Goal: Information Seeking & Learning: Learn about a topic

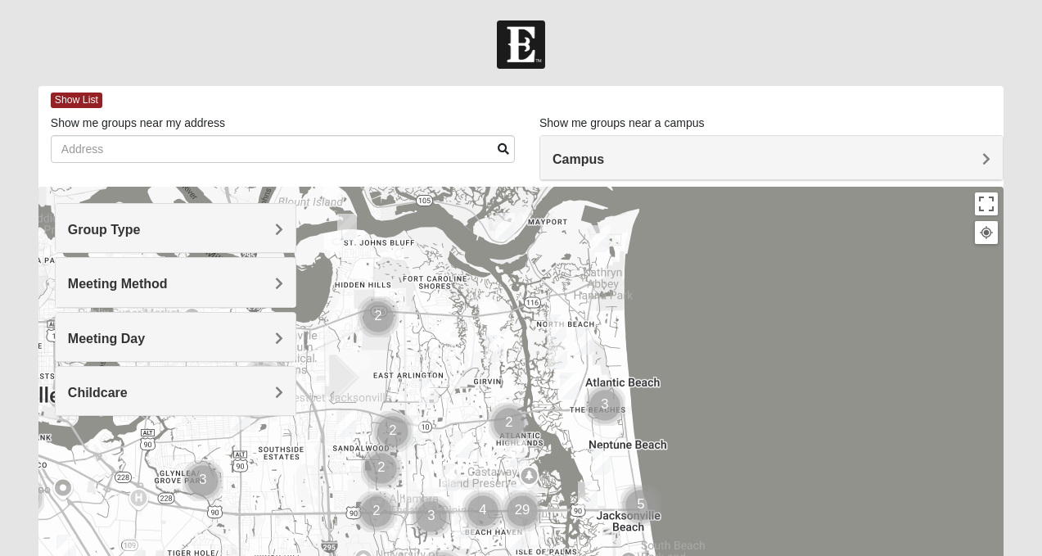
click at [235, 228] on h4 "Group Type" at bounding box center [175, 230] width 215 height 16
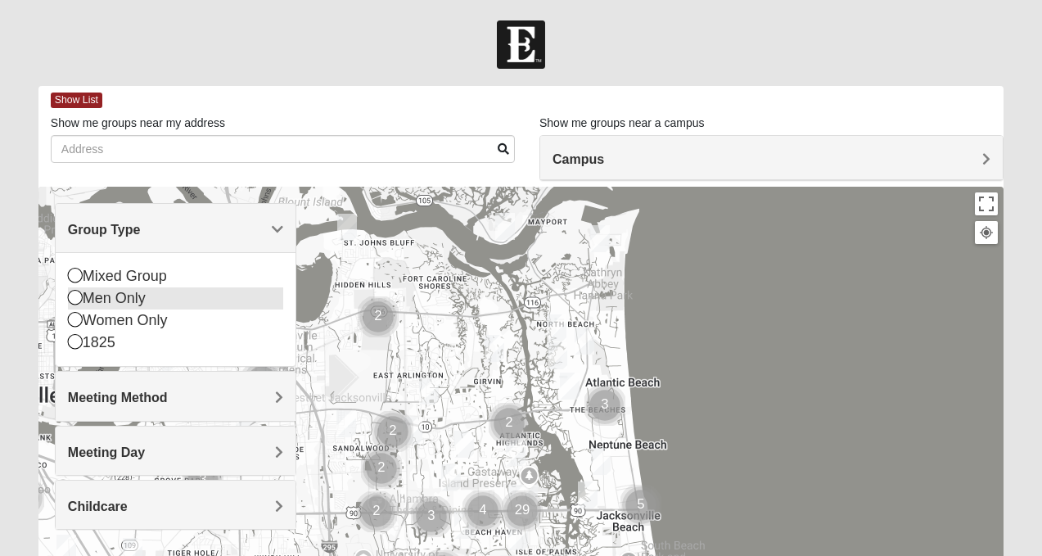
click at [78, 293] on icon at bounding box center [75, 297] width 15 height 15
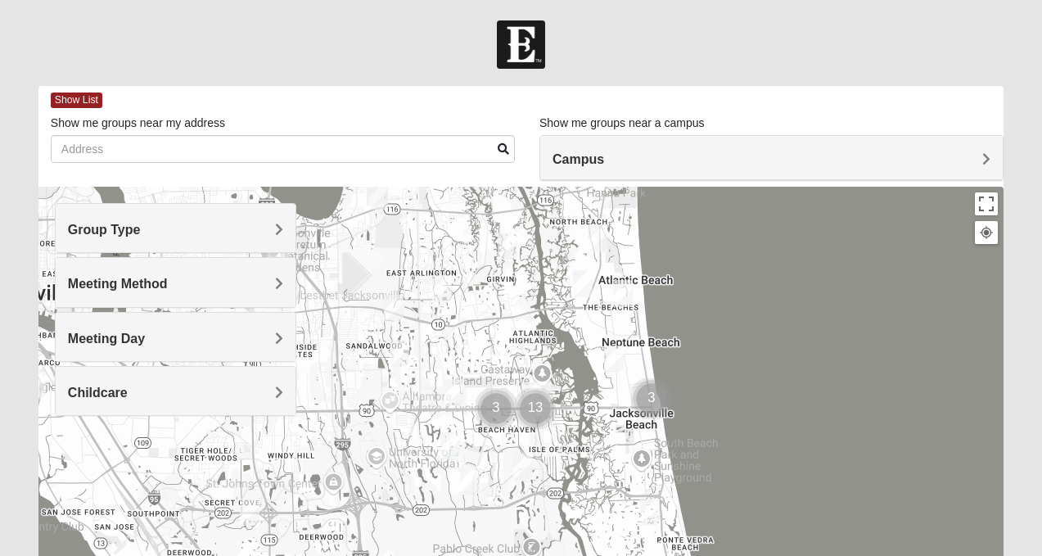
drag, startPoint x: 536, startPoint y: 435, endPoint x: 548, endPoint y: 330, distance: 105.5
click at [548, 330] on div at bounding box center [520, 514] width 965 height 655
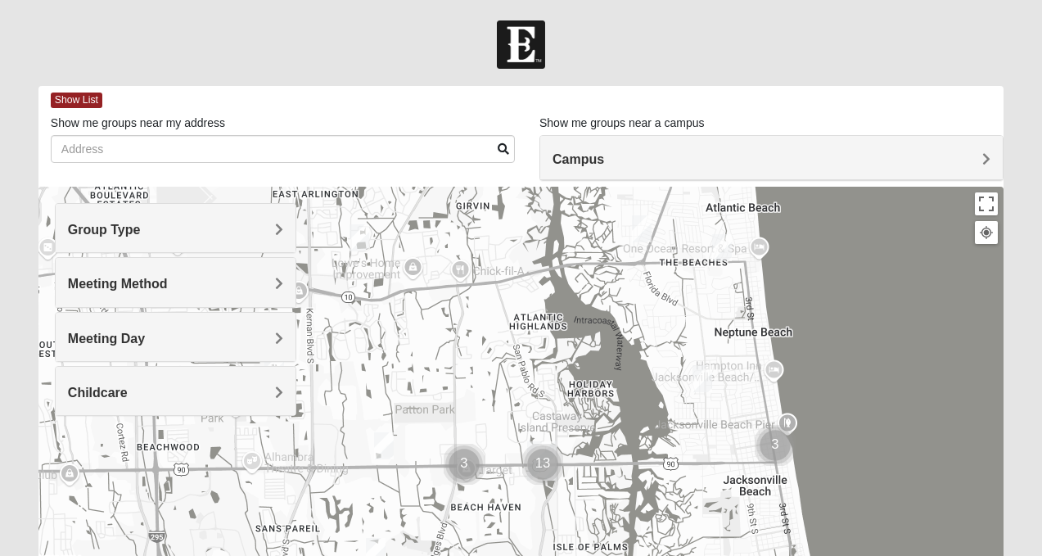
drag, startPoint x: 646, startPoint y: 369, endPoint x: 664, endPoint y: 341, distance: 33.6
click at [667, 342] on div at bounding box center [520, 514] width 965 height 655
click at [644, 228] on img "Mens Boboc 32233" at bounding box center [640, 228] width 20 height 27
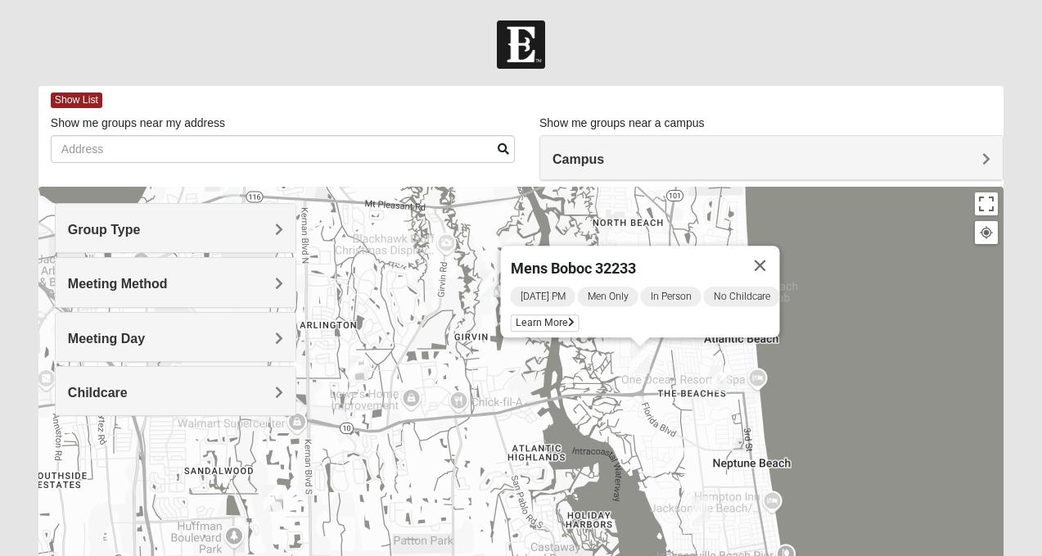
click at [722, 380] on img "Mens Clampitt 32233" at bounding box center [720, 378] width 20 height 27
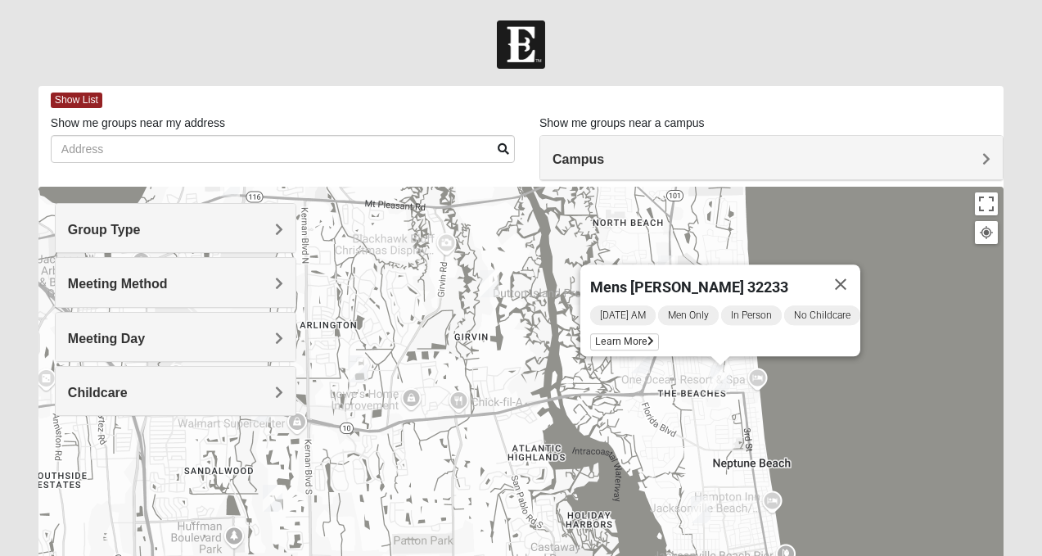
click at [703, 504] on img "Mens Crytzer/Siemion 32250" at bounding box center [701, 509] width 20 height 27
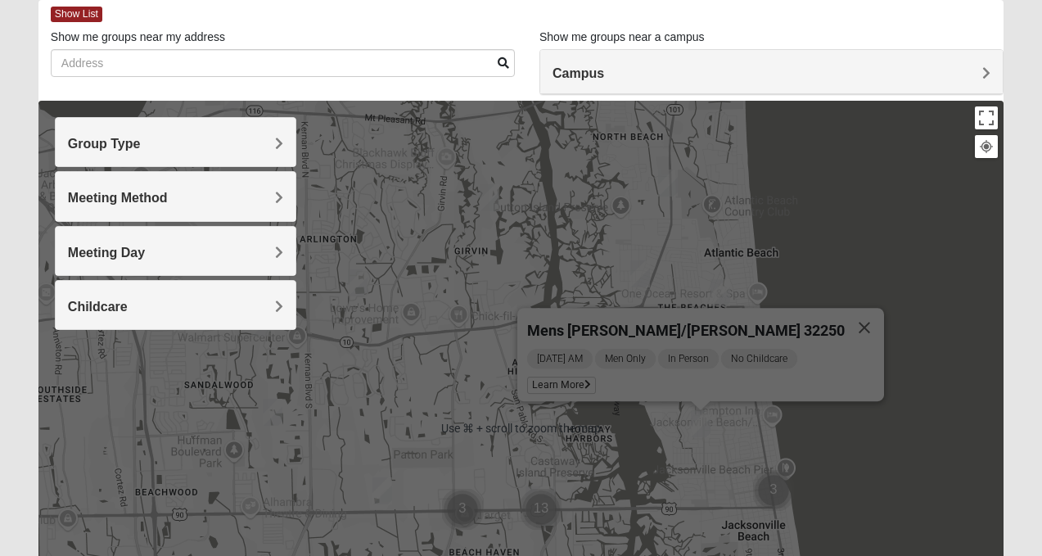
scroll to position [148, 0]
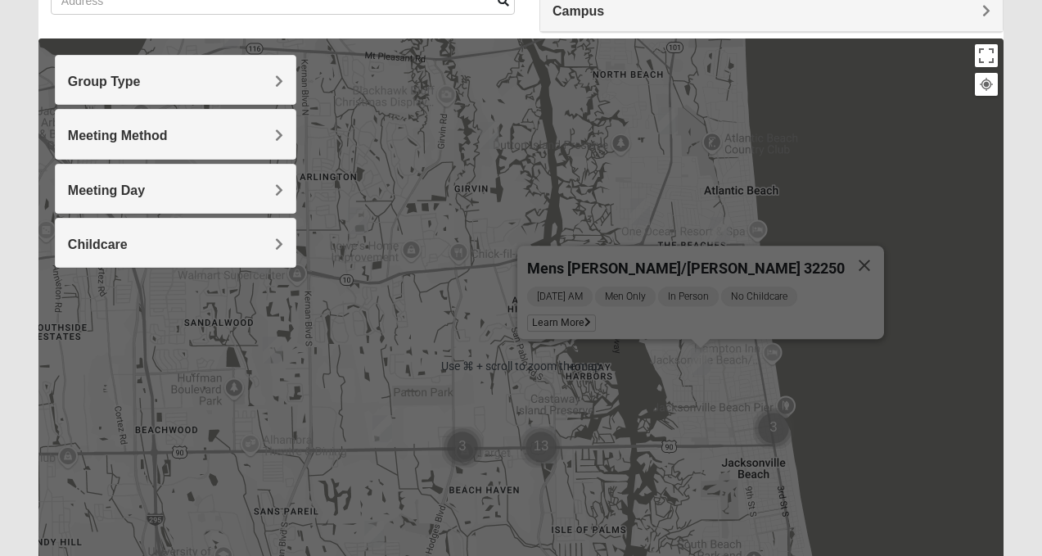
click at [843, 401] on div "Mens Crytzer/Siemion 32250 Wednesday AM Men Only In Person No Childcare Learn M…" at bounding box center [520, 365] width 965 height 655
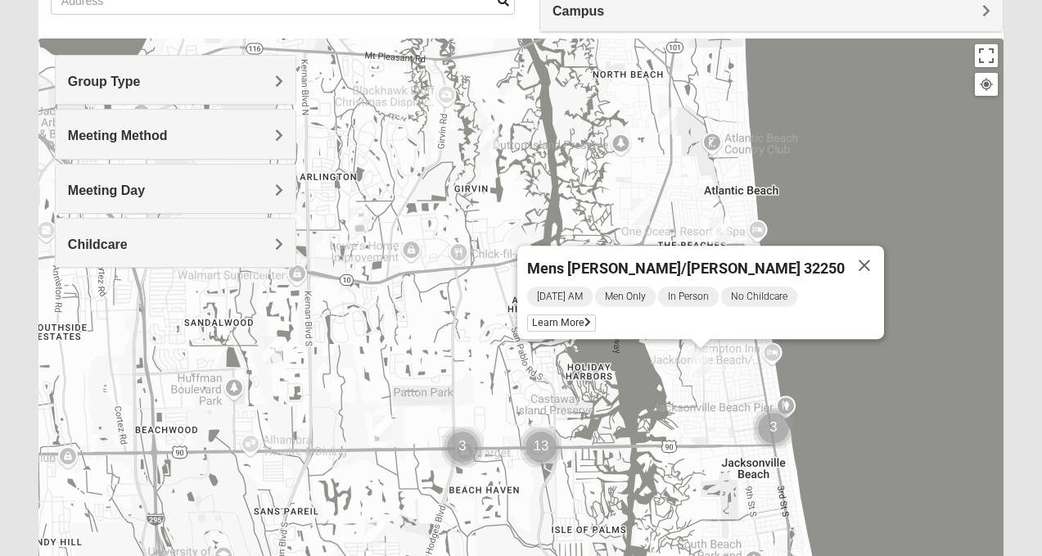
click at [382, 434] on img "Mens Hamilton 32250" at bounding box center [382, 428] width 20 height 27
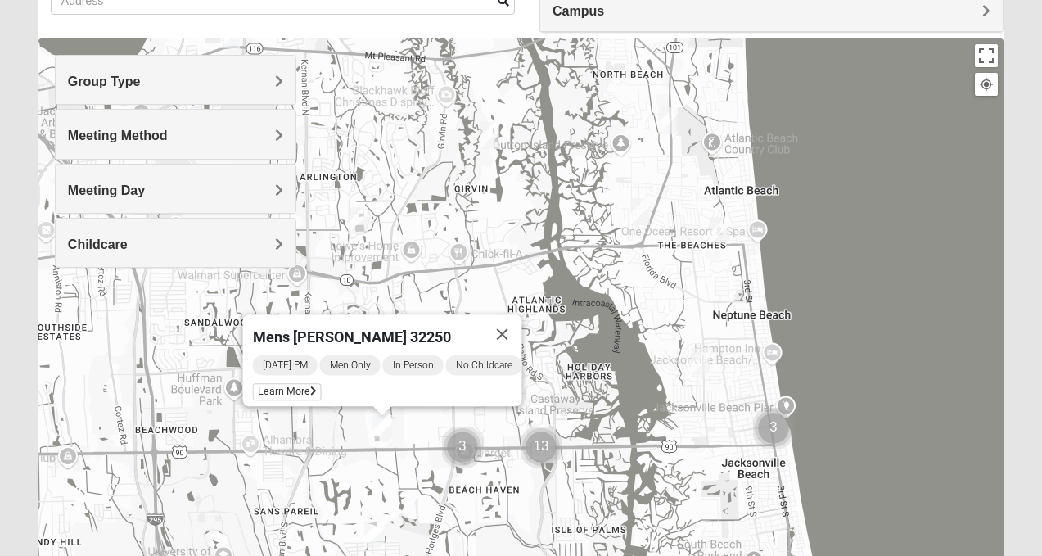
click at [357, 223] on img "Mens Piper 32225" at bounding box center [358, 220] width 20 height 27
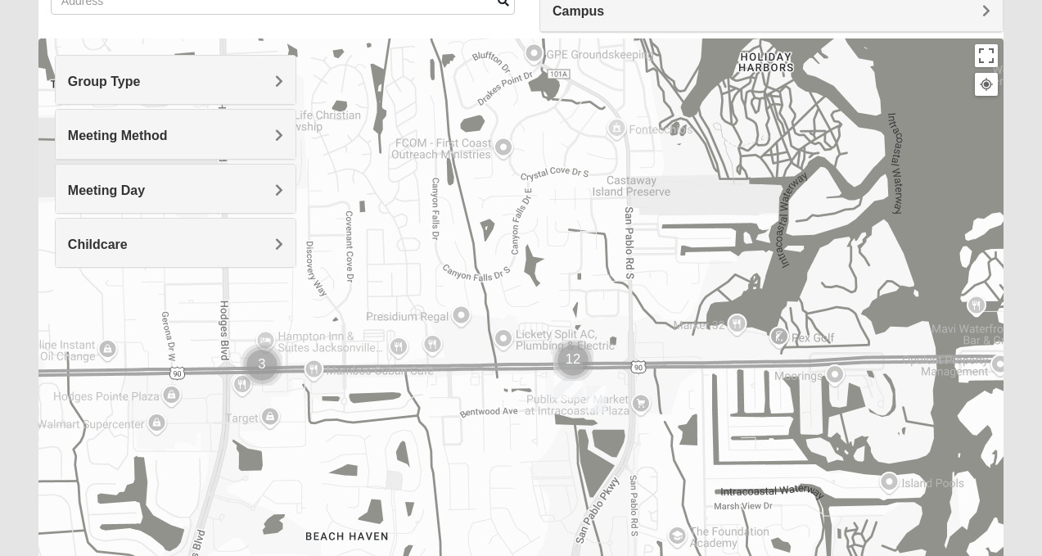
drag, startPoint x: 555, startPoint y: 422, endPoint x: 582, endPoint y: 304, distance: 121.7
click at [582, 304] on div "Mens Piper 32225 Tuesday PM Men Only In Person No Childcare Learn More" at bounding box center [520, 365] width 965 height 655
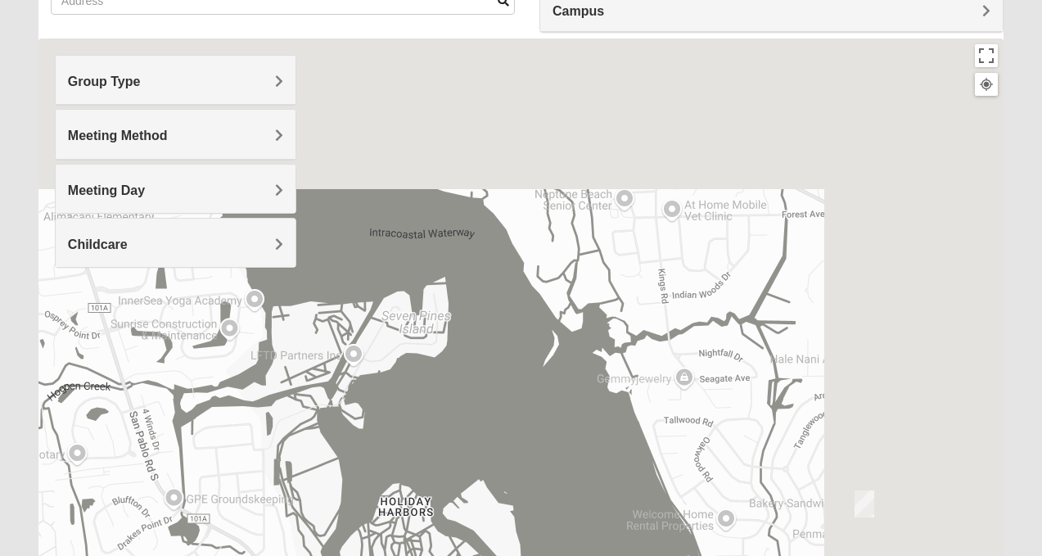
drag, startPoint x: 728, startPoint y: 148, endPoint x: 362, endPoint y: 600, distance: 581.3
click at [362, 555] on html "Log In Find A Group Error Show List Loading Groups" at bounding box center [521, 302] width 1042 height 901
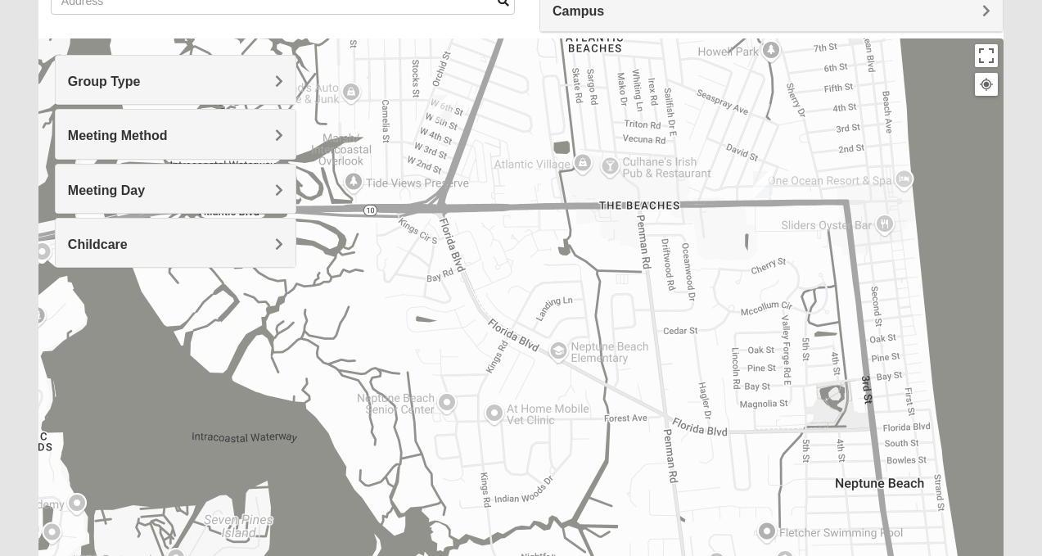
drag, startPoint x: 545, startPoint y: 420, endPoint x: 395, endPoint y: 578, distance: 217.7
click at [395, 555] on html "Log In Find A Group Error Show List Loading Groups" at bounding box center [521, 302] width 1042 height 901
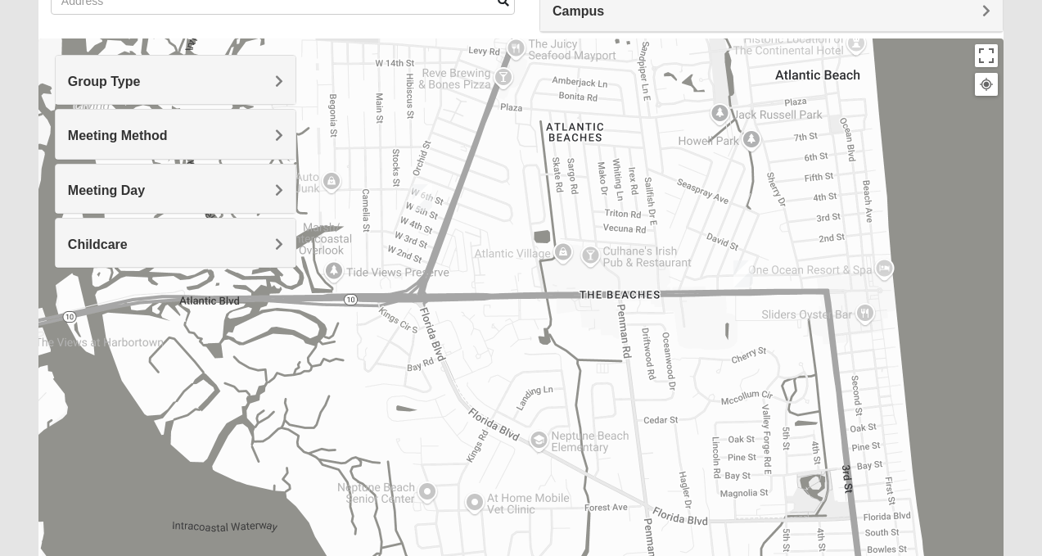
drag, startPoint x: 485, startPoint y: 357, endPoint x: 589, endPoint y: 235, distance: 160.2
click at [590, 235] on div "Mens Piper 32225 Tuesday PM Men Only In Person No Childcare Learn More" at bounding box center [520, 365] width 965 height 655
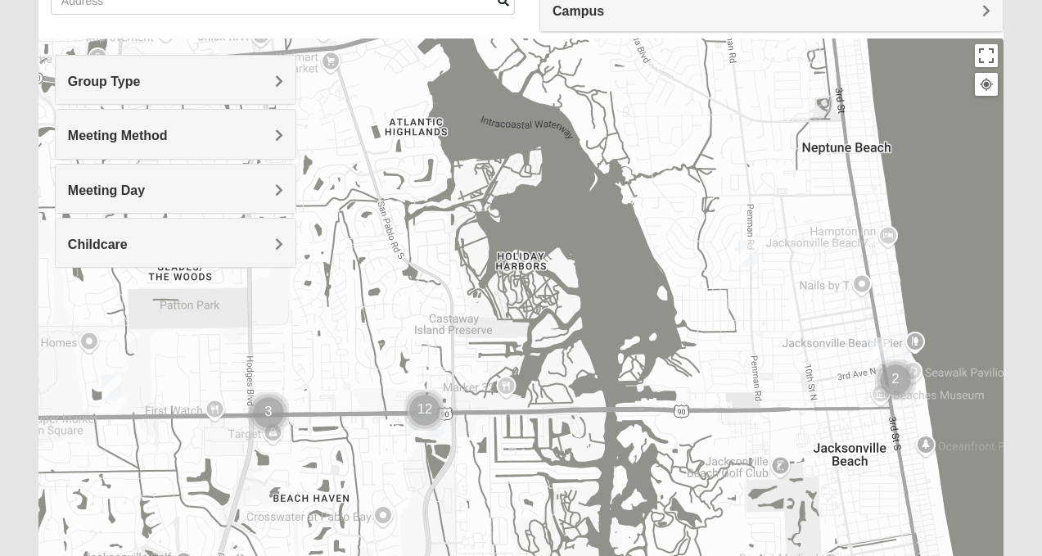
drag, startPoint x: 610, startPoint y: 228, endPoint x: 672, endPoint y: 87, distance: 153.9
click at [672, 87] on div "Mens Piper 32225 Tuesday PM Men Only In Person No Childcare Learn More" at bounding box center [520, 365] width 965 height 655
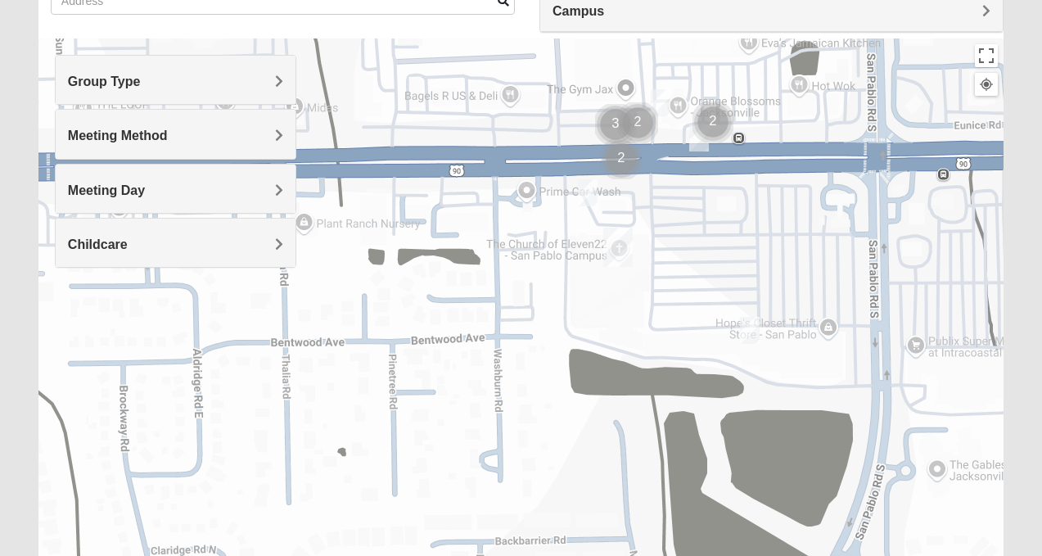
drag, startPoint x: 393, startPoint y: 193, endPoint x: 620, endPoint y: 248, distance: 234.0
click at [620, 248] on img "San Pablo" at bounding box center [617, 247] width 29 height 39
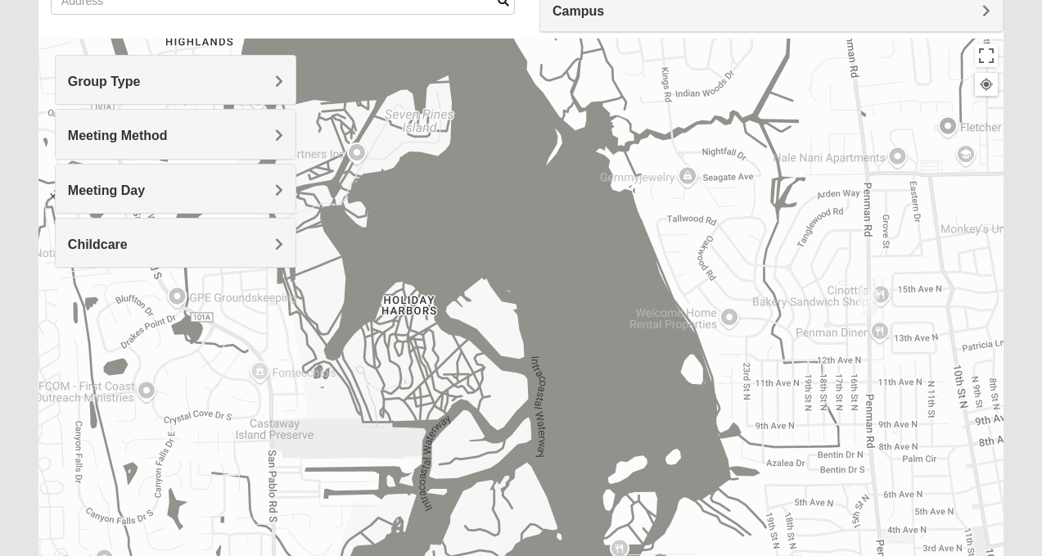
drag, startPoint x: 817, startPoint y: 287, endPoint x: 368, endPoint y: 555, distance: 522.2
click at [368, 555] on div "Mens Piper 32225 Tuesday PM Men Only In Person No Childcare Learn More" at bounding box center [520, 365] width 965 height 655
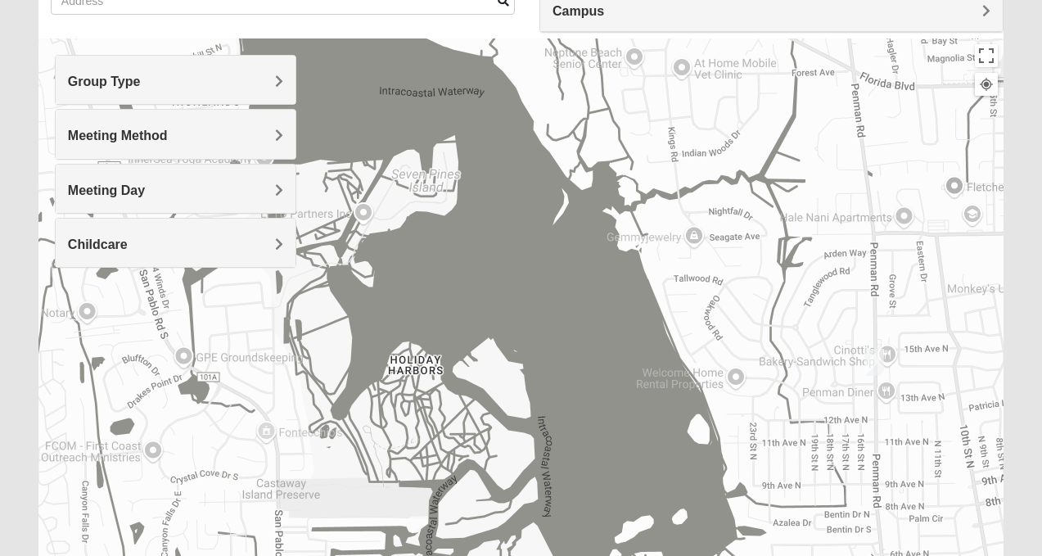
drag, startPoint x: 766, startPoint y: 241, endPoint x: 773, endPoint y: 305, distance: 65.0
click at [773, 305] on div "Mens Piper 32225 Tuesday PM Men Only In Person No Childcare Learn More" at bounding box center [520, 365] width 965 height 655
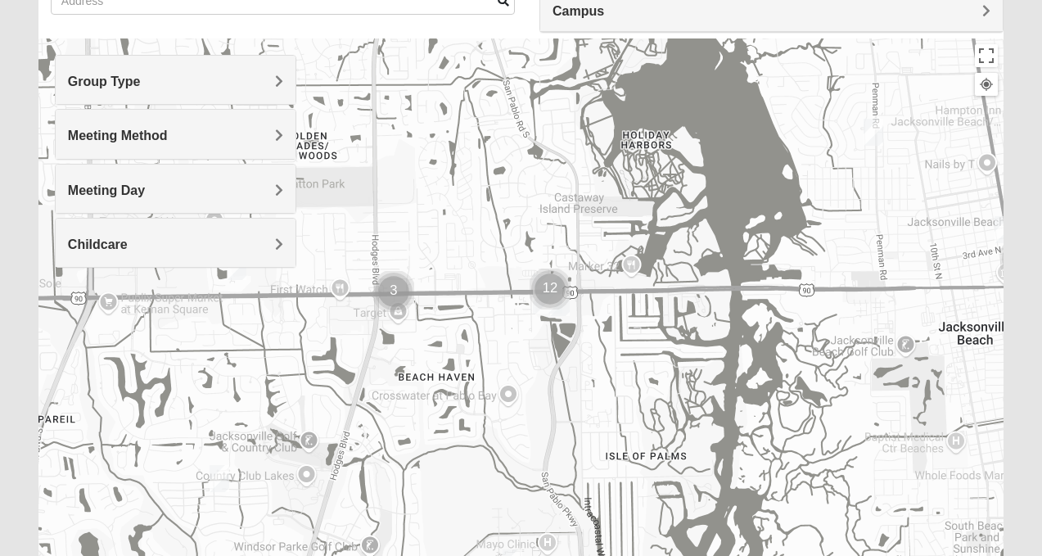
drag, startPoint x: 584, startPoint y: 326, endPoint x: 677, endPoint y: 56, distance: 285.4
click at [677, 56] on div "Mens Piper 32225 Tuesday PM Men Only In Person No Childcare Learn More" at bounding box center [520, 365] width 965 height 655
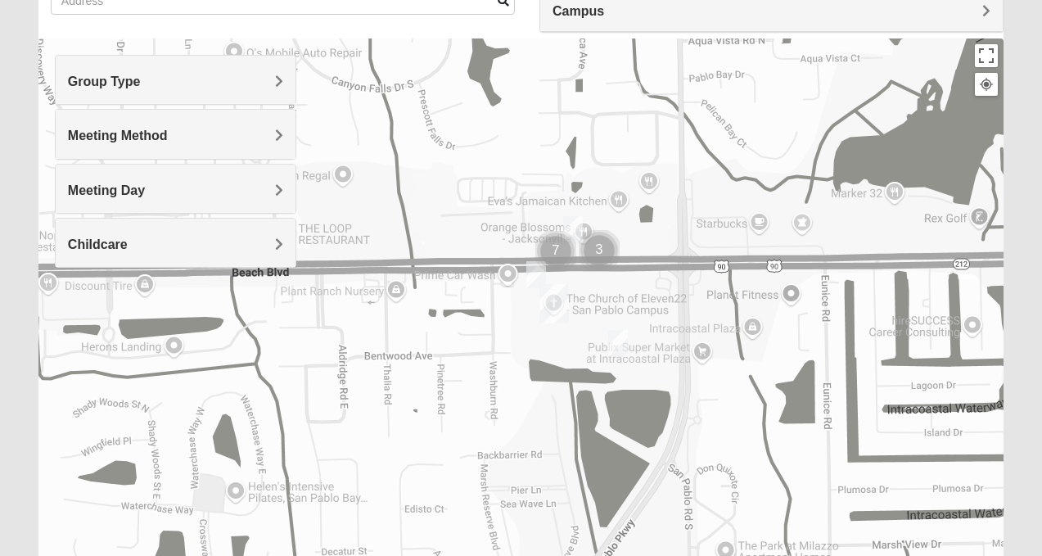
drag, startPoint x: 576, startPoint y: 335, endPoint x: 618, endPoint y: 305, distance: 51.1
click at [619, 305] on div "Mens Piper 32225 Tuesday PM Men Only In Person No Childcare Learn More" at bounding box center [520, 365] width 965 height 655
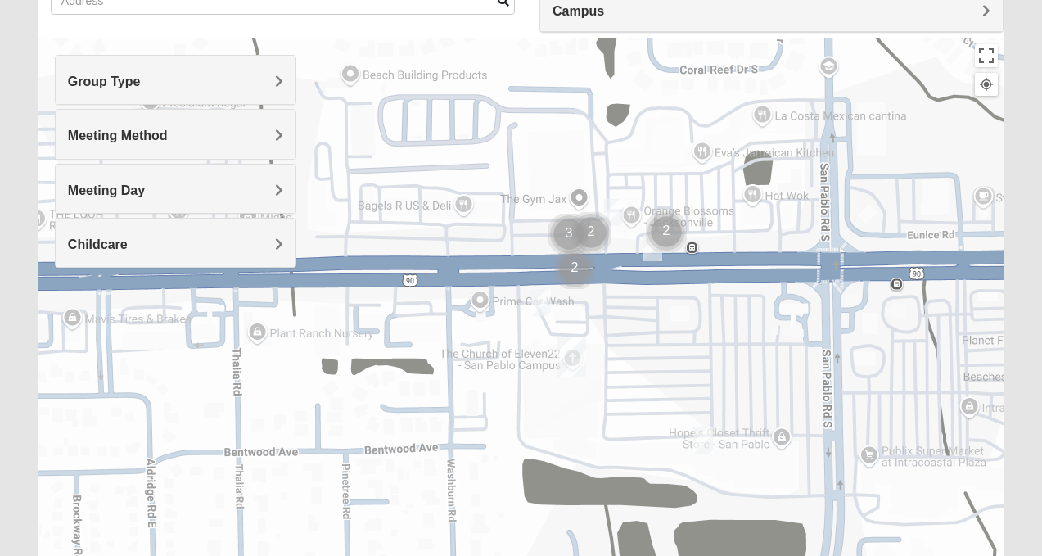
click at [701, 444] on img "On Campus Mens Starkey 32250" at bounding box center [703, 439] width 20 height 27
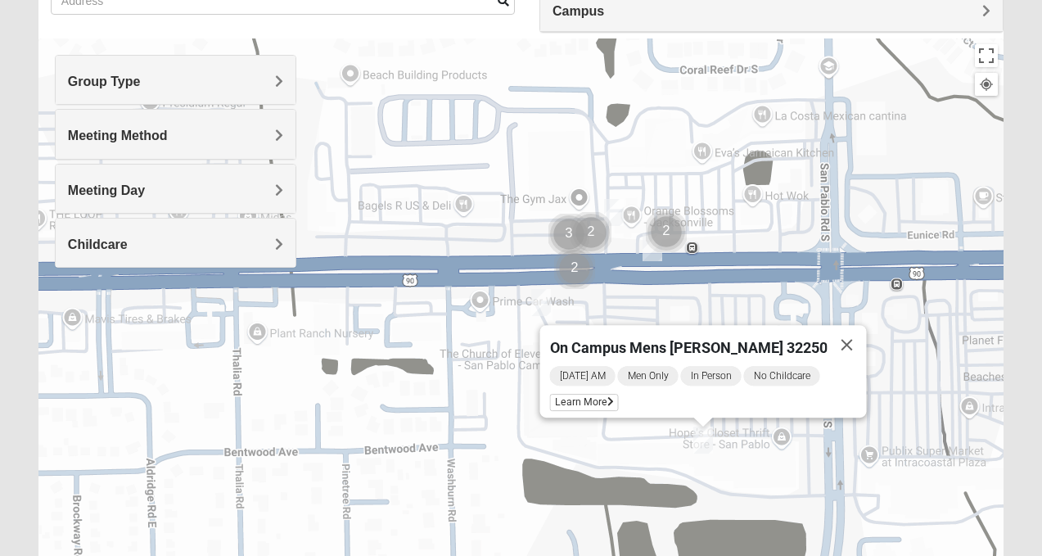
click at [755, 462] on div "On Campus Mens Starkey 32250 Sunday AM Men Only In Person No Childcare Learn Mo…" at bounding box center [520, 365] width 965 height 655
click at [618, 394] on span "Learn More" at bounding box center [583, 402] width 69 height 17
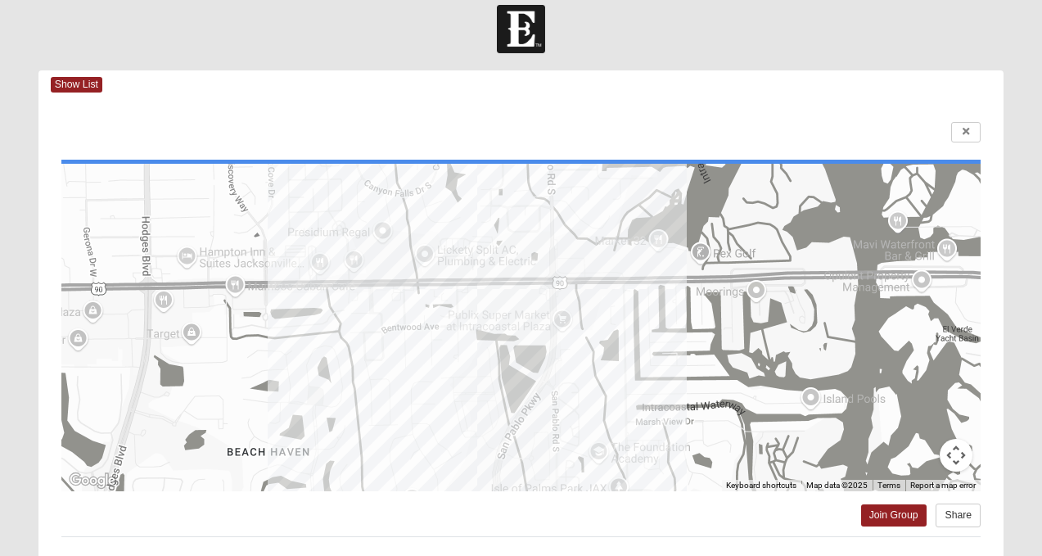
scroll to position [0, 0]
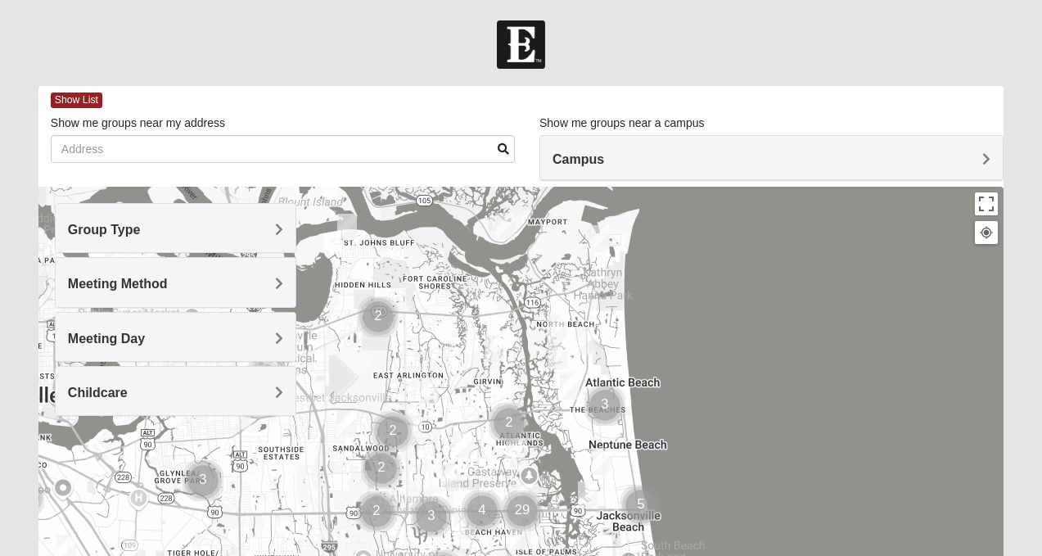
click at [250, 232] on h4 "Group Type" at bounding box center [175, 230] width 215 height 16
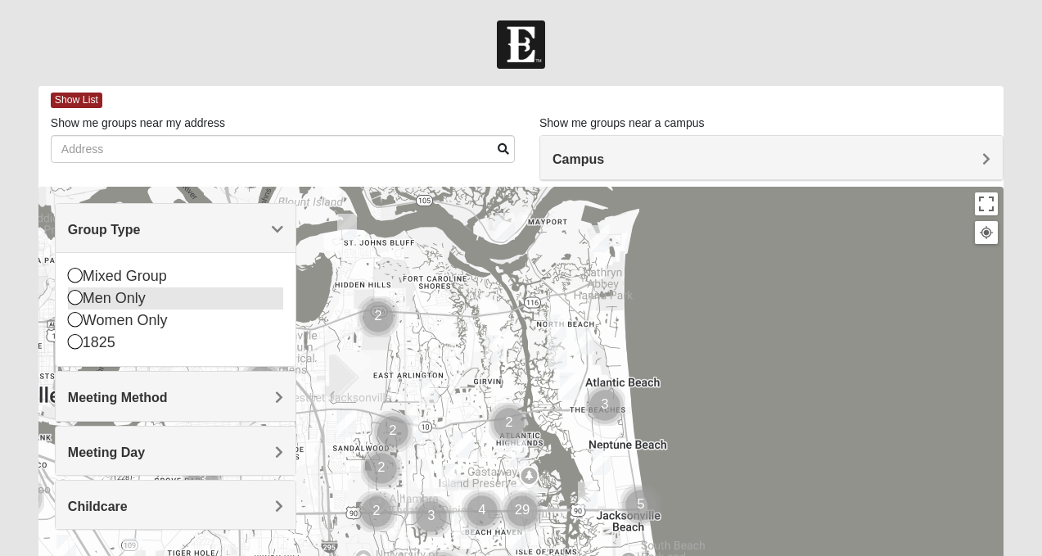
click at [75, 299] on icon at bounding box center [75, 297] width 15 height 15
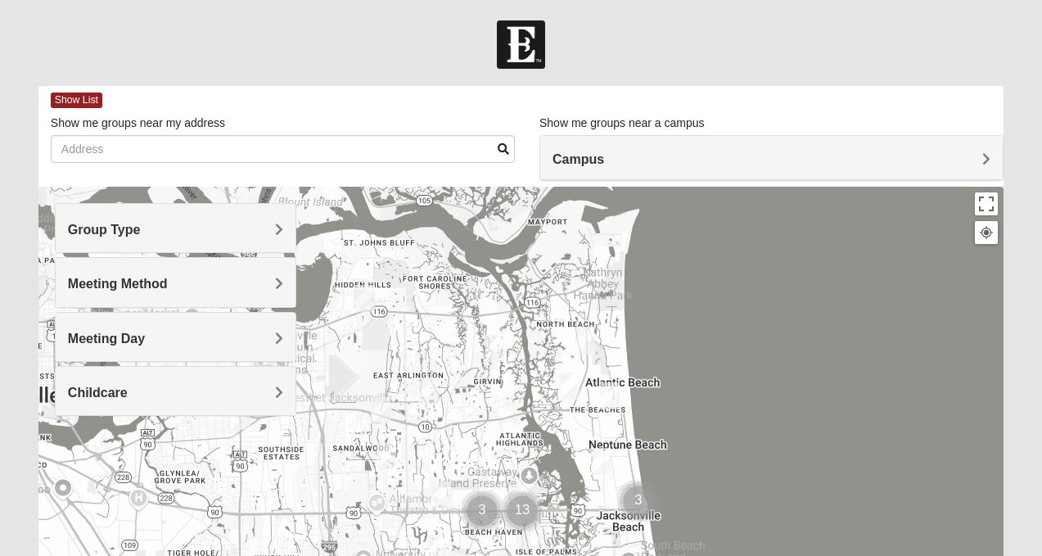
click at [187, 282] on h4 "Meeting Method" at bounding box center [175, 284] width 215 height 16
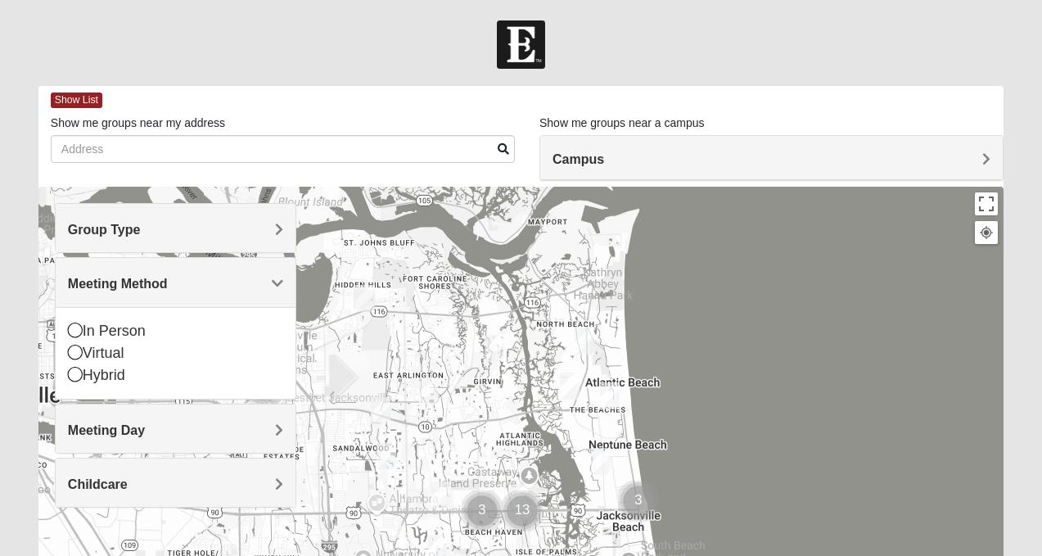
click at [187, 282] on h4 "Meeting Method" at bounding box center [175, 284] width 215 height 16
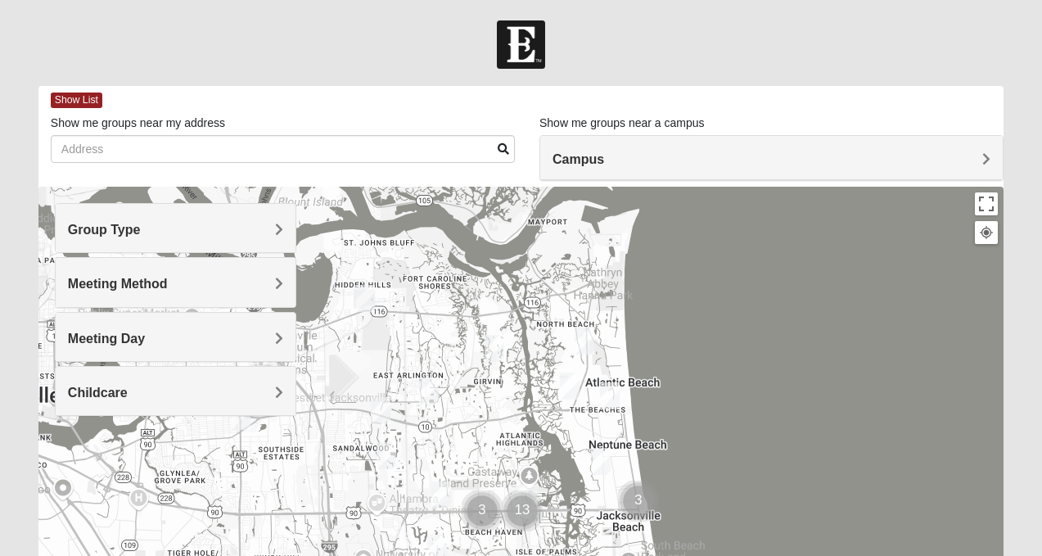
click at [169, 340] on h4 "Meeting Day" at bounding box center [175, 339] width 215 height 16
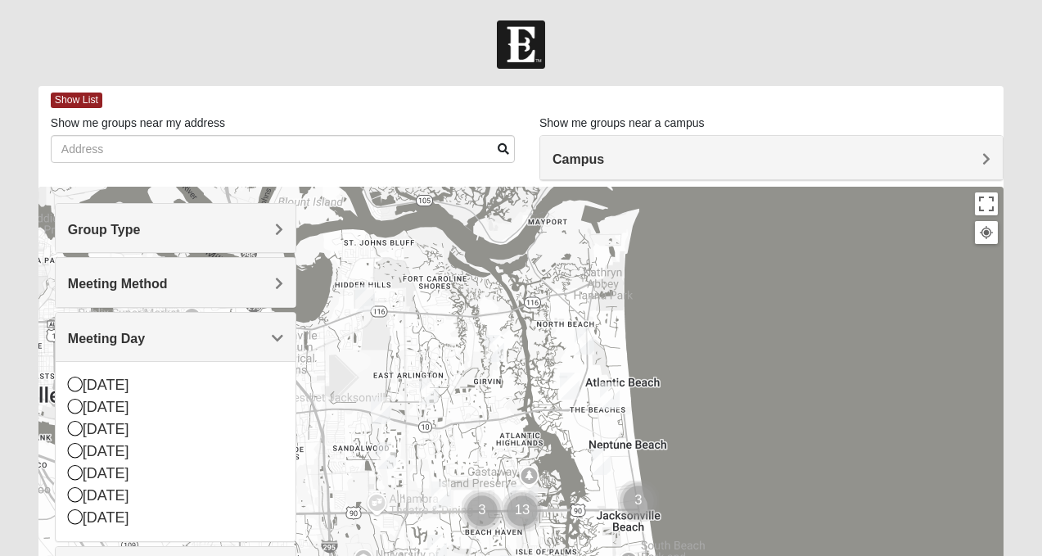
click at [169, 340] on h4 "Meeting Day" at bounding box center [175, 339] width 215 height 16
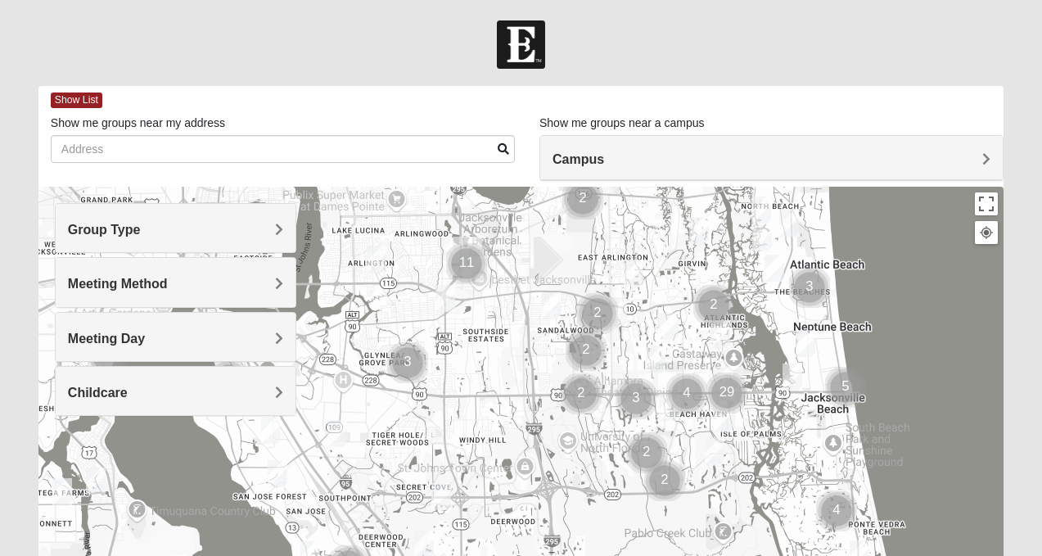
drag, startPoint x: 521, startPoint y: 376, endPoint x: 800, endPoint y: 235, distance: 311.8
click at [800, 235] on div at bounding box center [520, 514] width 965 height 655
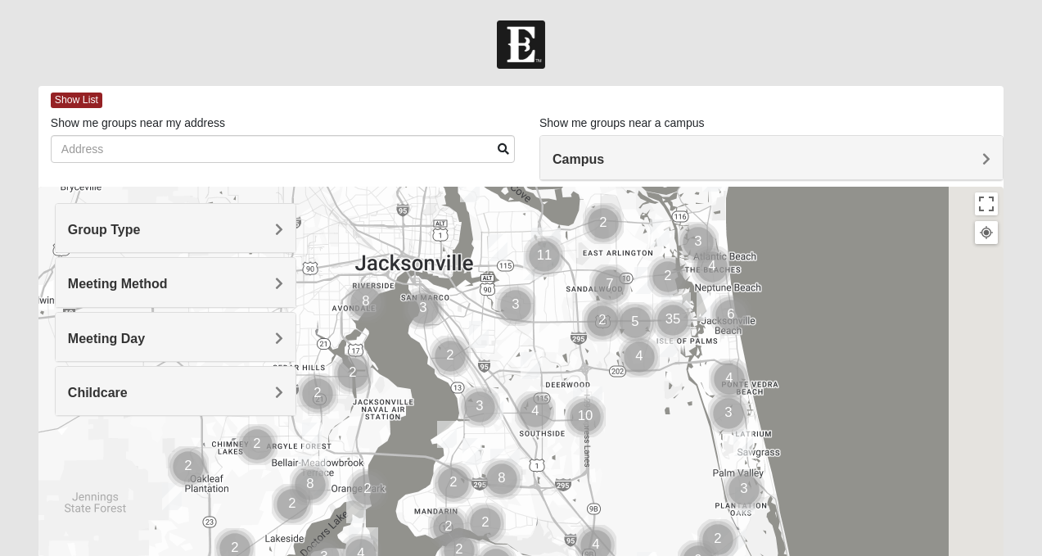
drag, startPoint x: 589, startPoint y: 385, endPoint x: 462, endPoint y: 391, distance: 127.0
click at [463, 391] on img "Cluster of 3 groups" at bounding box center [479, 406] width 41 height 41
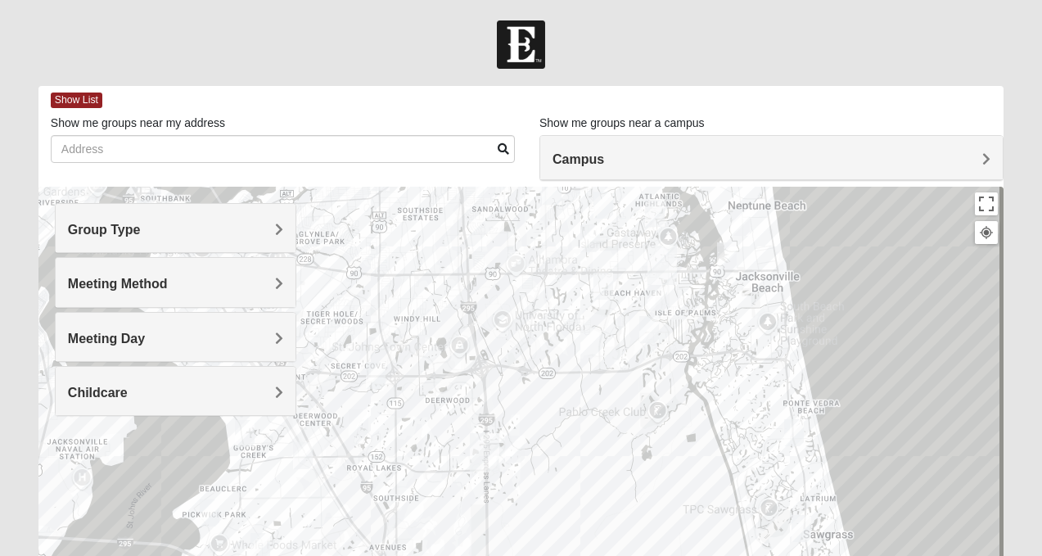
click at [490, 360] on div "To navigate, press the arrow keys." at bounding box center [520, 514] width 965 height 655
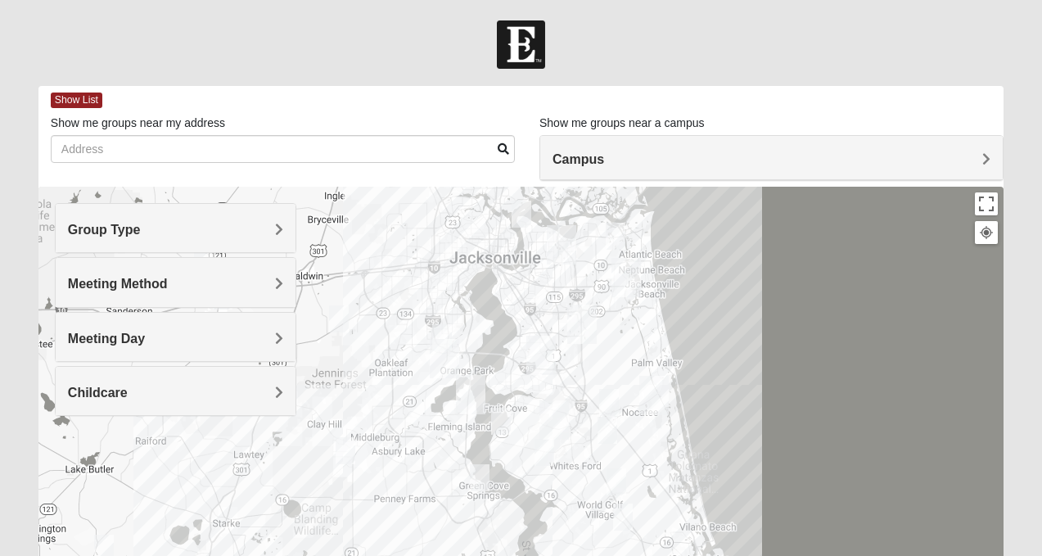
drag, startPoint x: 569, startPoint y: 427, endPoint x: 672, endPoint y: 355, distance: 125.8
click at [672, 355] on div at bounding box center [520, 514] width 965 height 655
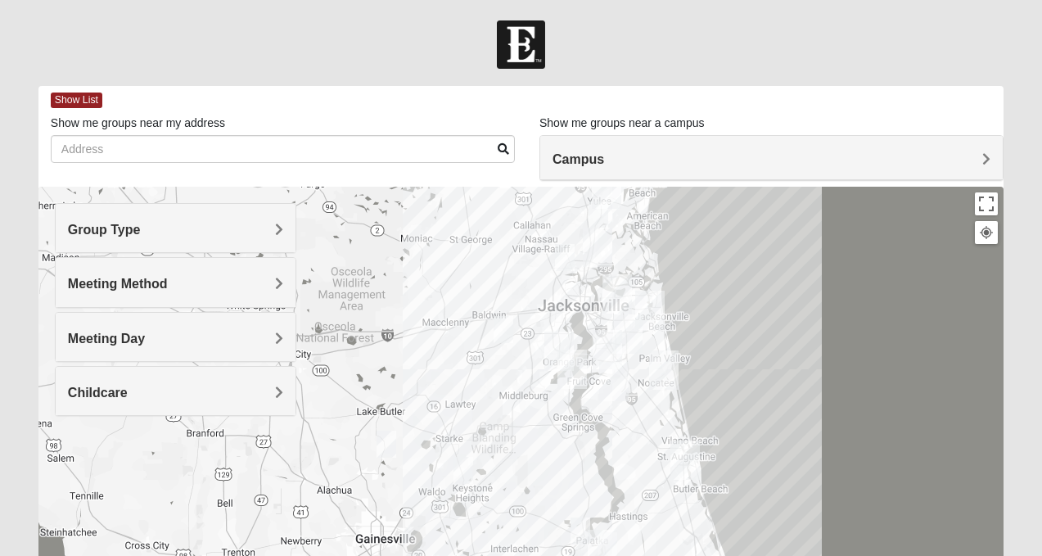
click at [209, 232] on h4 "Group Type" at bounding box center [175, 230] width 215 height 16
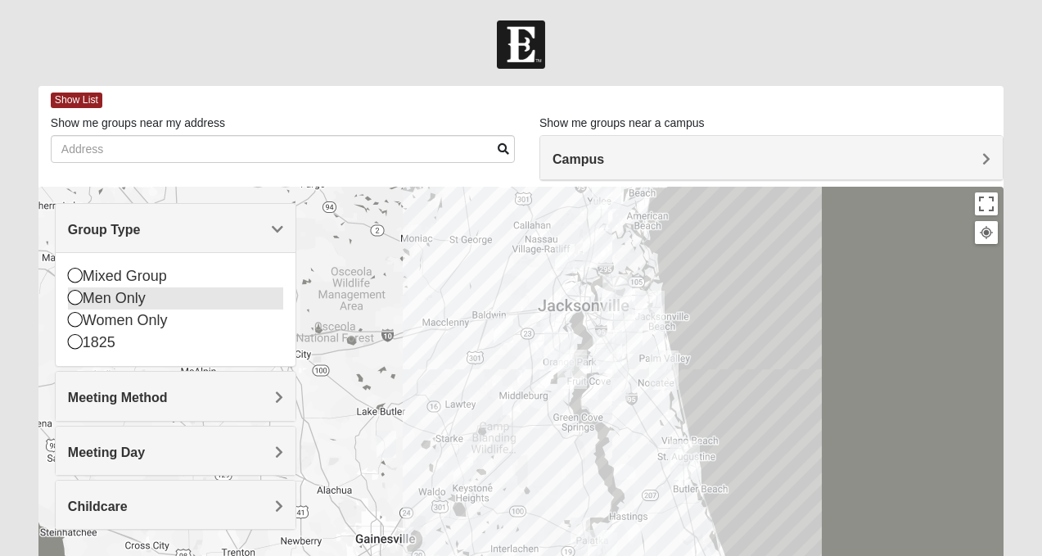
click at [80, 302] on icon at bounding box center [75, 297] width 15 height 15
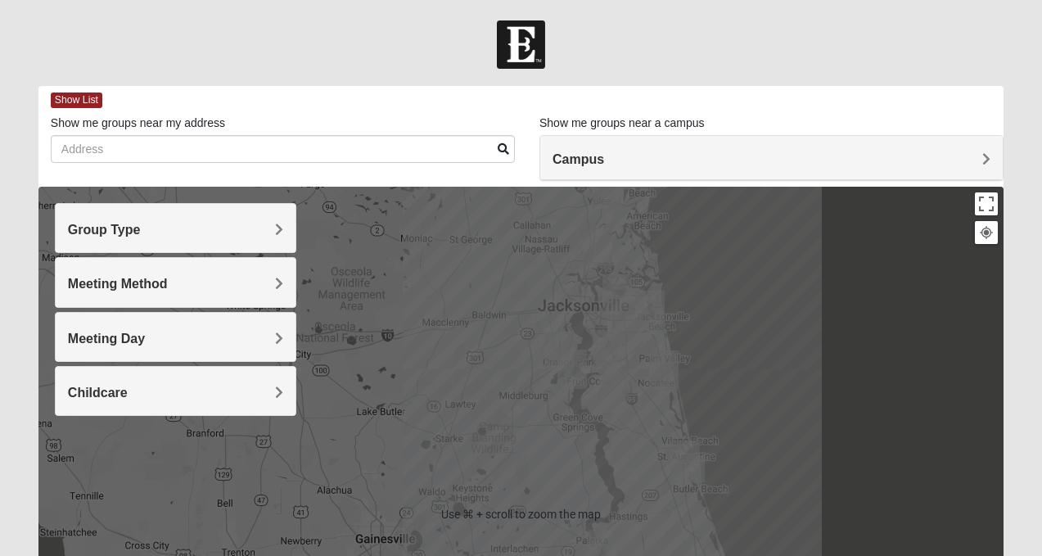
click at [873, 173] on div "Campus" at bounding box center [771, 158] width 462 height 44
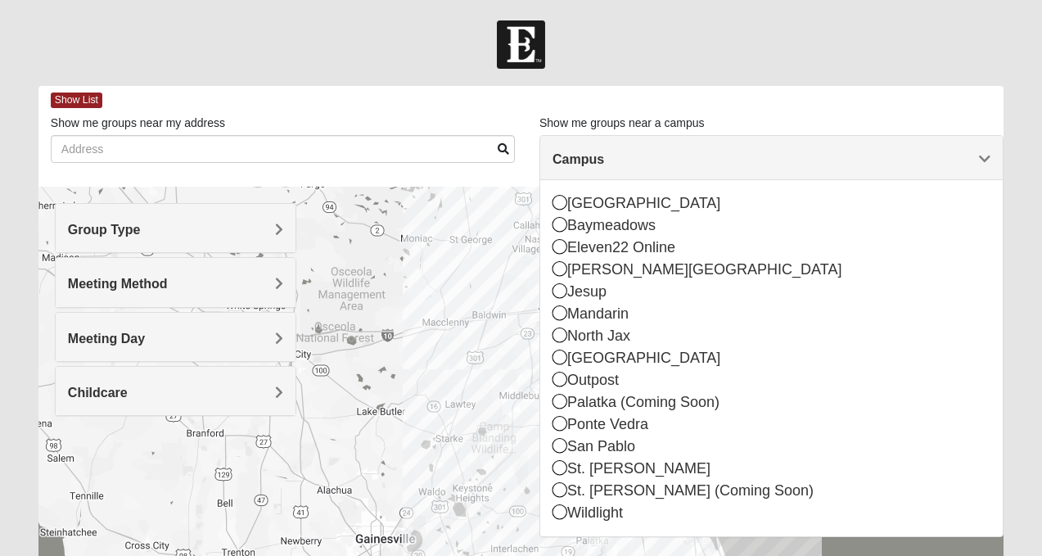
click at [811, 88] on div "Show List" at bounding box center [527, 100] width 953 height 29
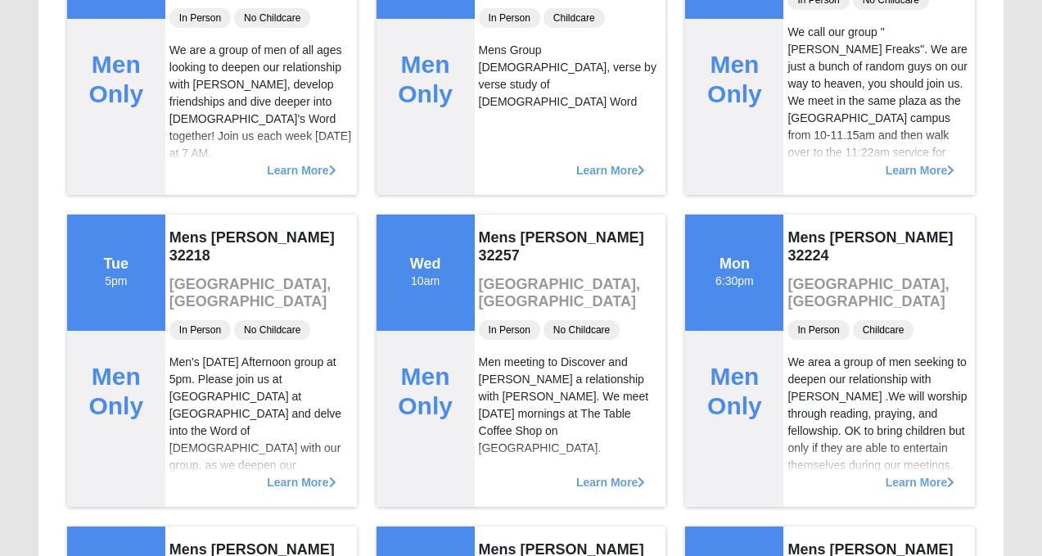
scroll to position [3589, 0]
